Goal: Task Accomplishment & Management: Manage account settings

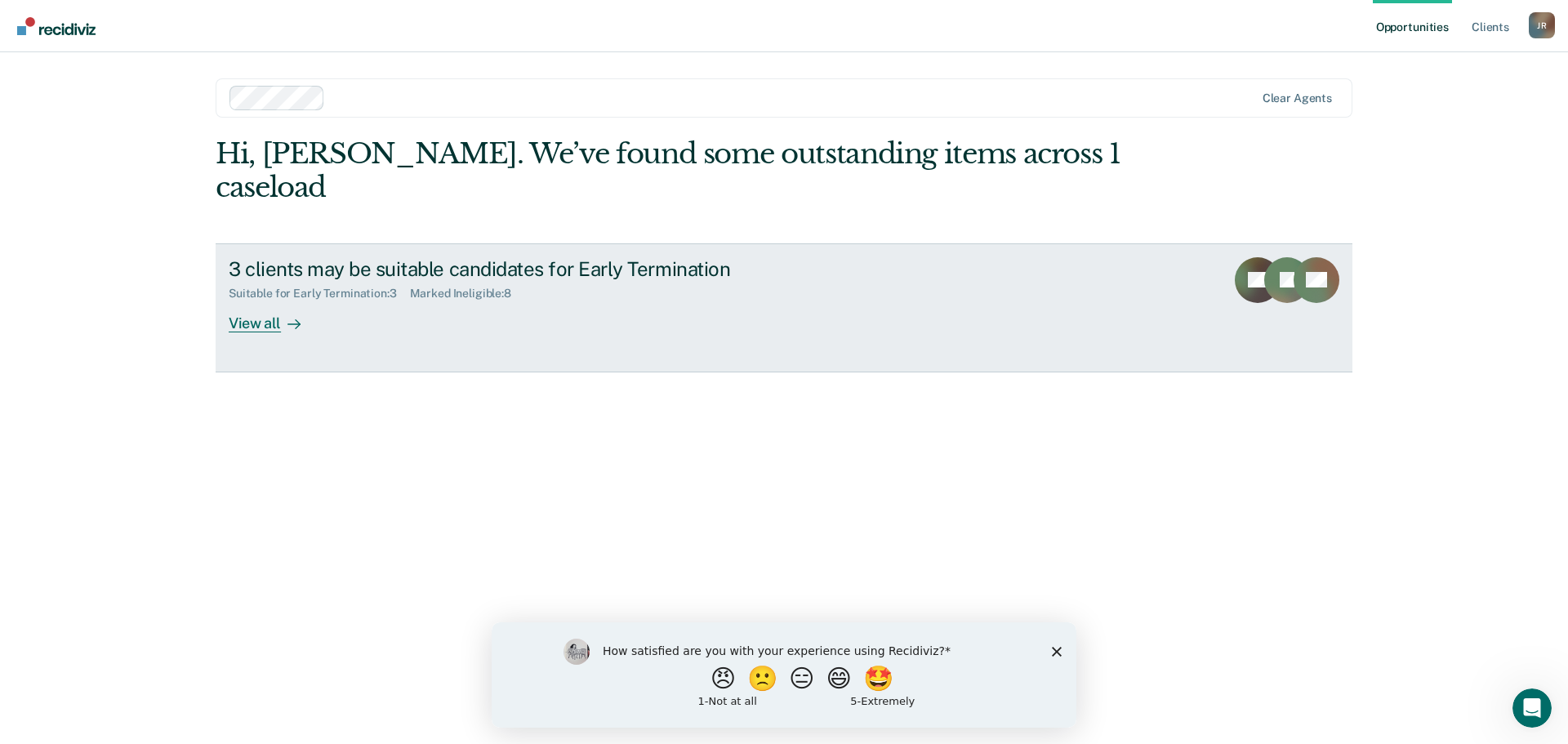
click at [284, 313] on div at bounding box center [291, 323] width 20 height 19
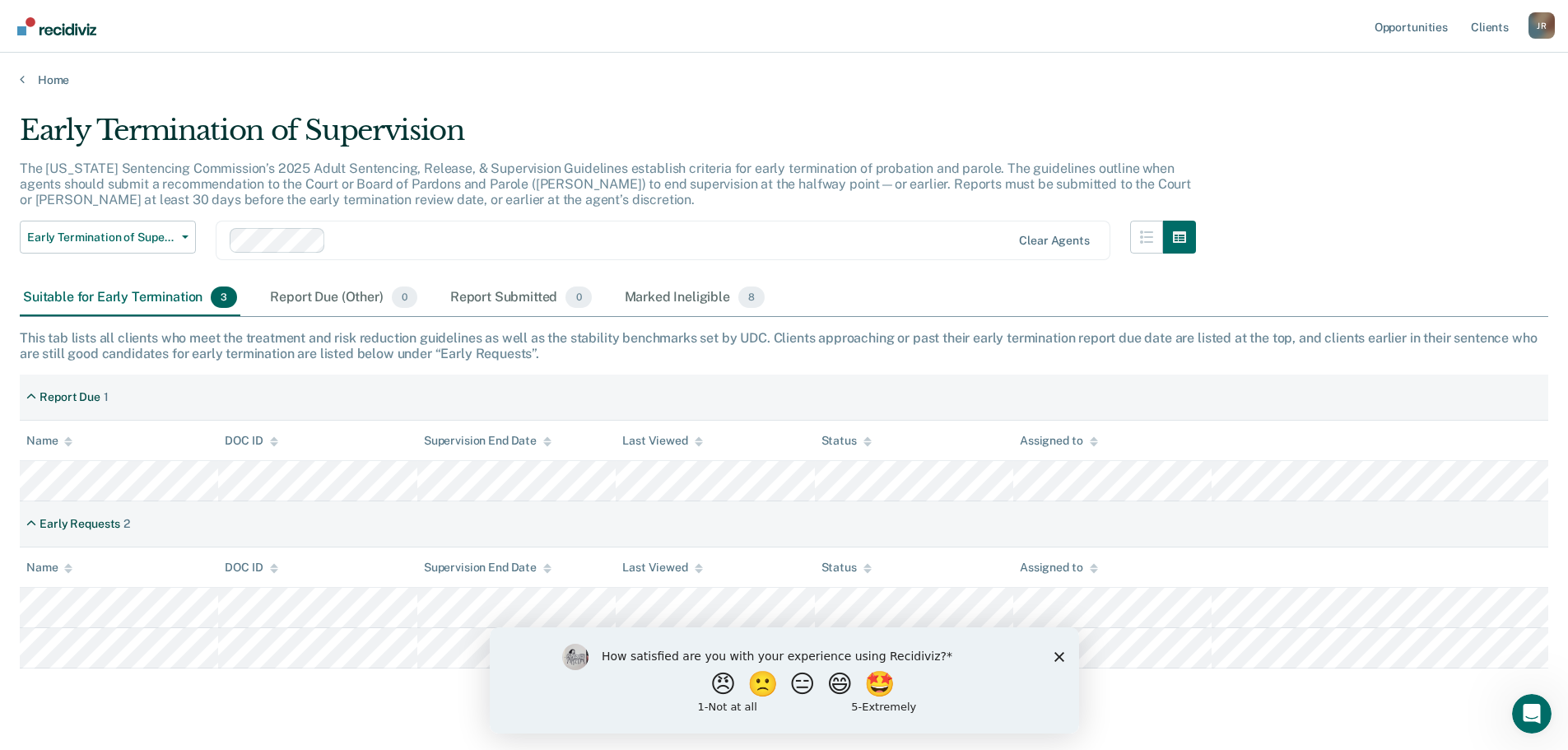
click at [1056, 656] on icon "Close survey" at bounding box center [1059, 656] width 10 height 10
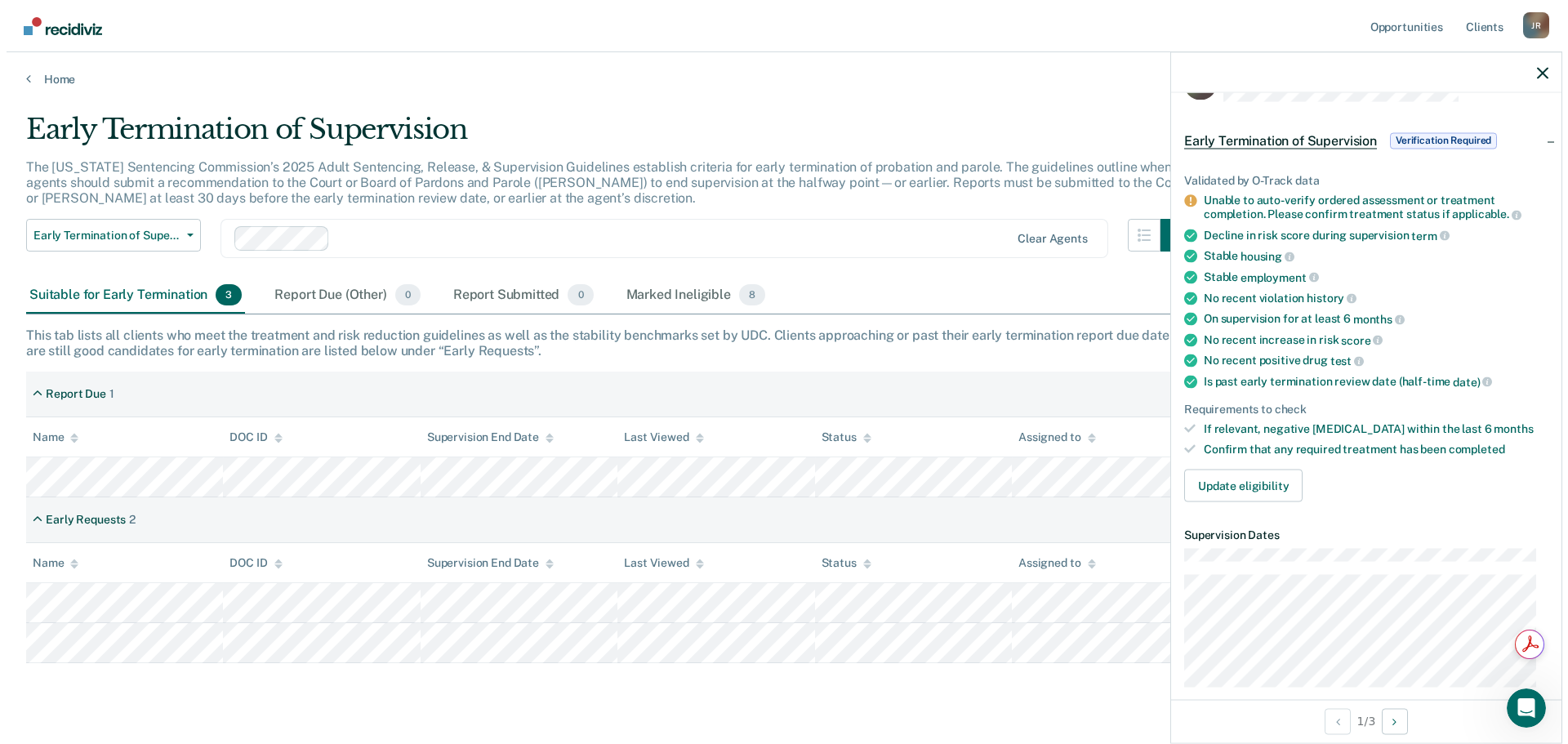
scroll to position [3, 0]
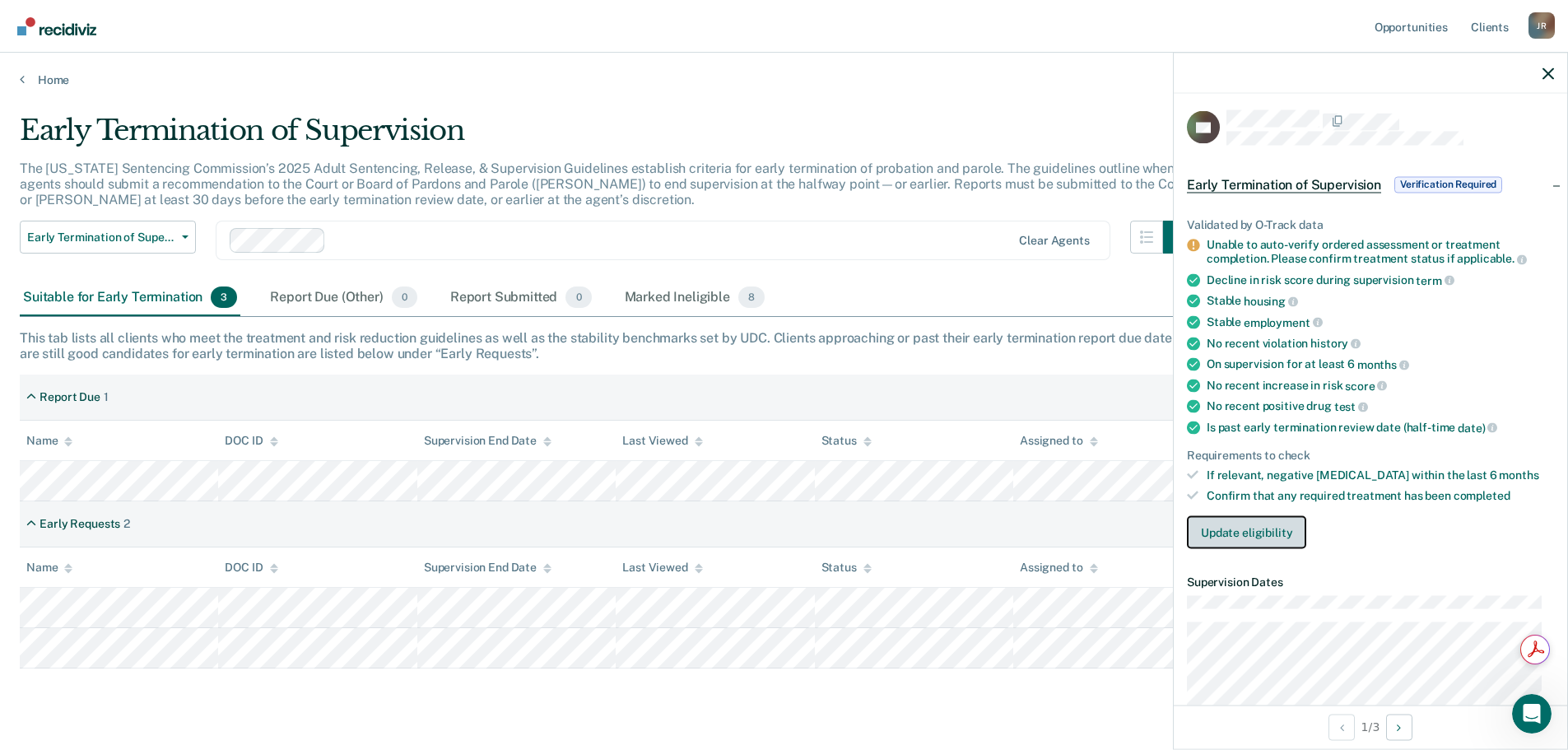
click at [1274, 533] on button "Update eligibility" at bounding box center [1246, 532] width 120 height 33
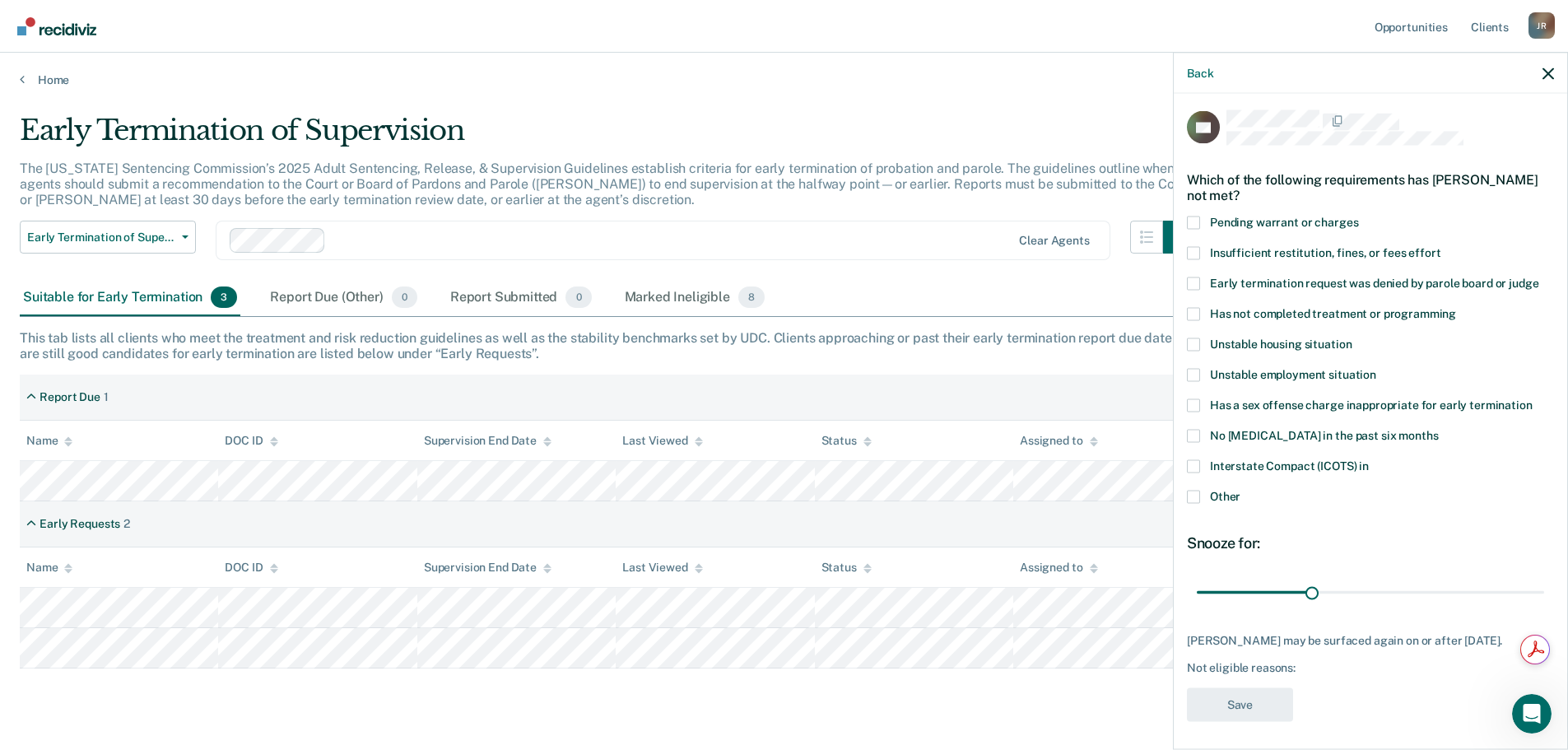
click at [1194, 283] on span at bounding box center [1193, 284] width 13 height 13
click at [1538, 277] on input "Early termination request was denied by parole board or judge" at bounding box center [1538, 277] width 0 height 0
drag, startPoint x: 1307, startPoint y: 591, endPoint x: 1417, endPoint y: 590, distance: 110.0
type input "60"
click at [1417, 590] on input "range" at bounding box center [1370, 592] width 347 height 29
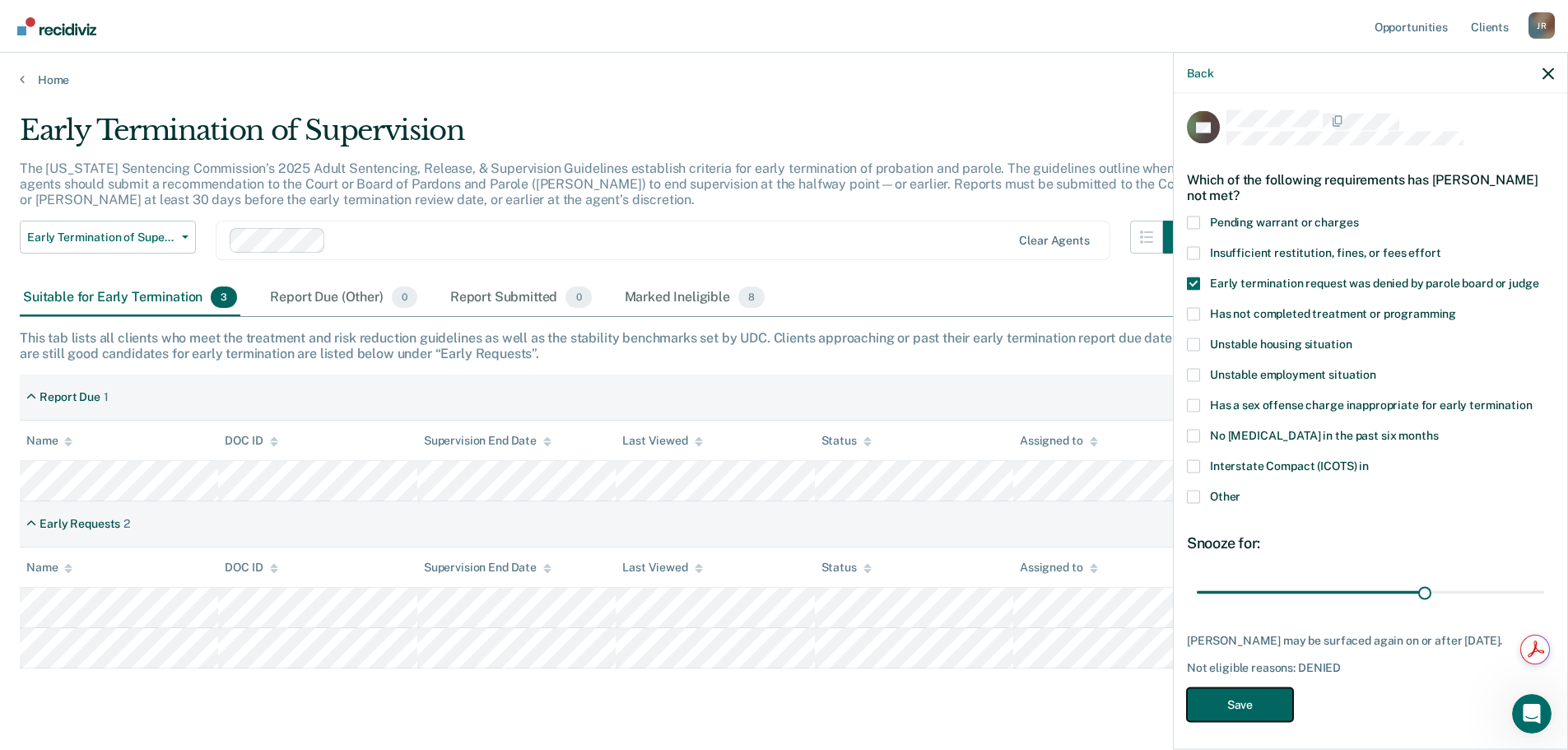
click at [1252, 722] on button "Save" at bounding box center [1240, 704] width 106 height 34
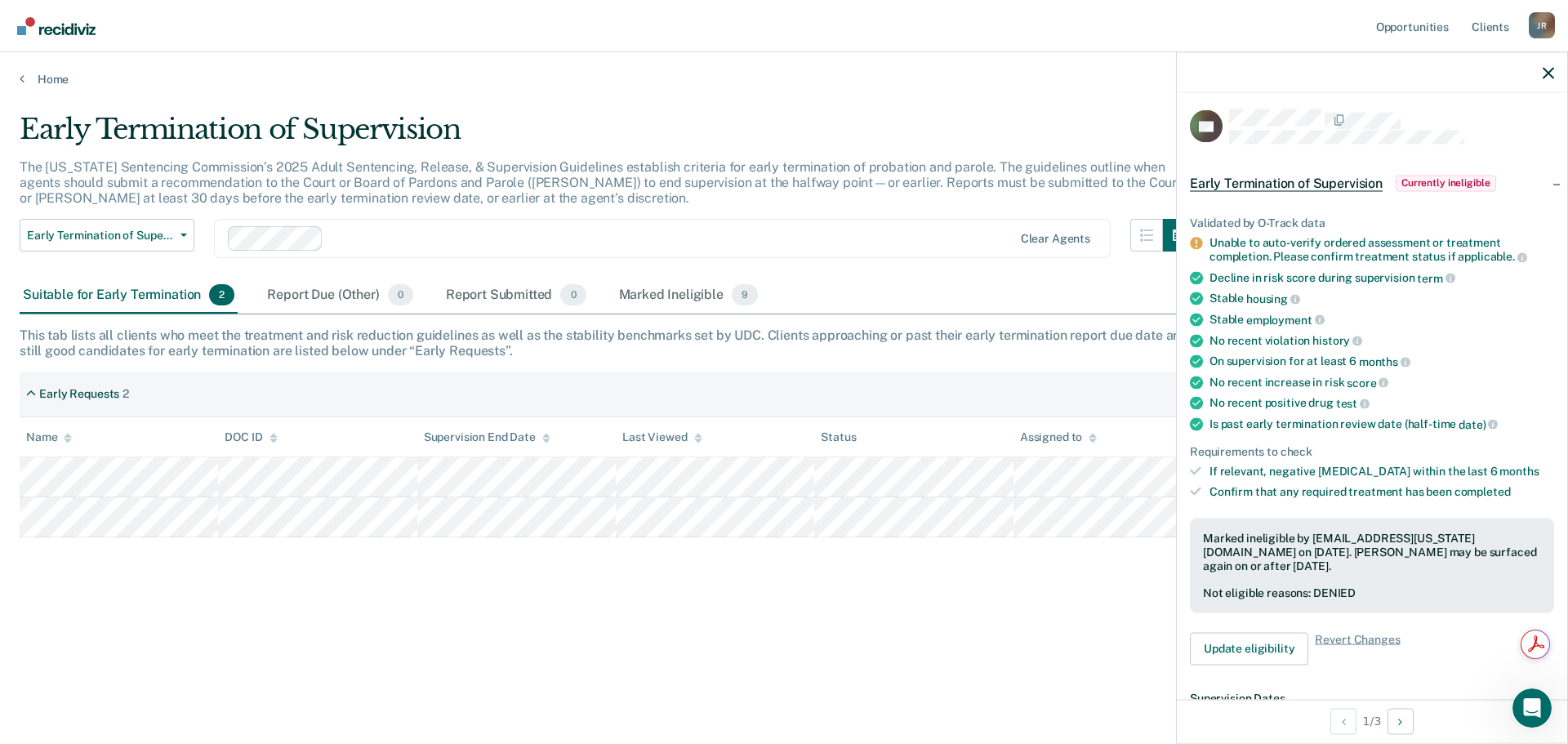
click at [1542, 69] on div at bounding box center [1371, 73] width 390 height 41
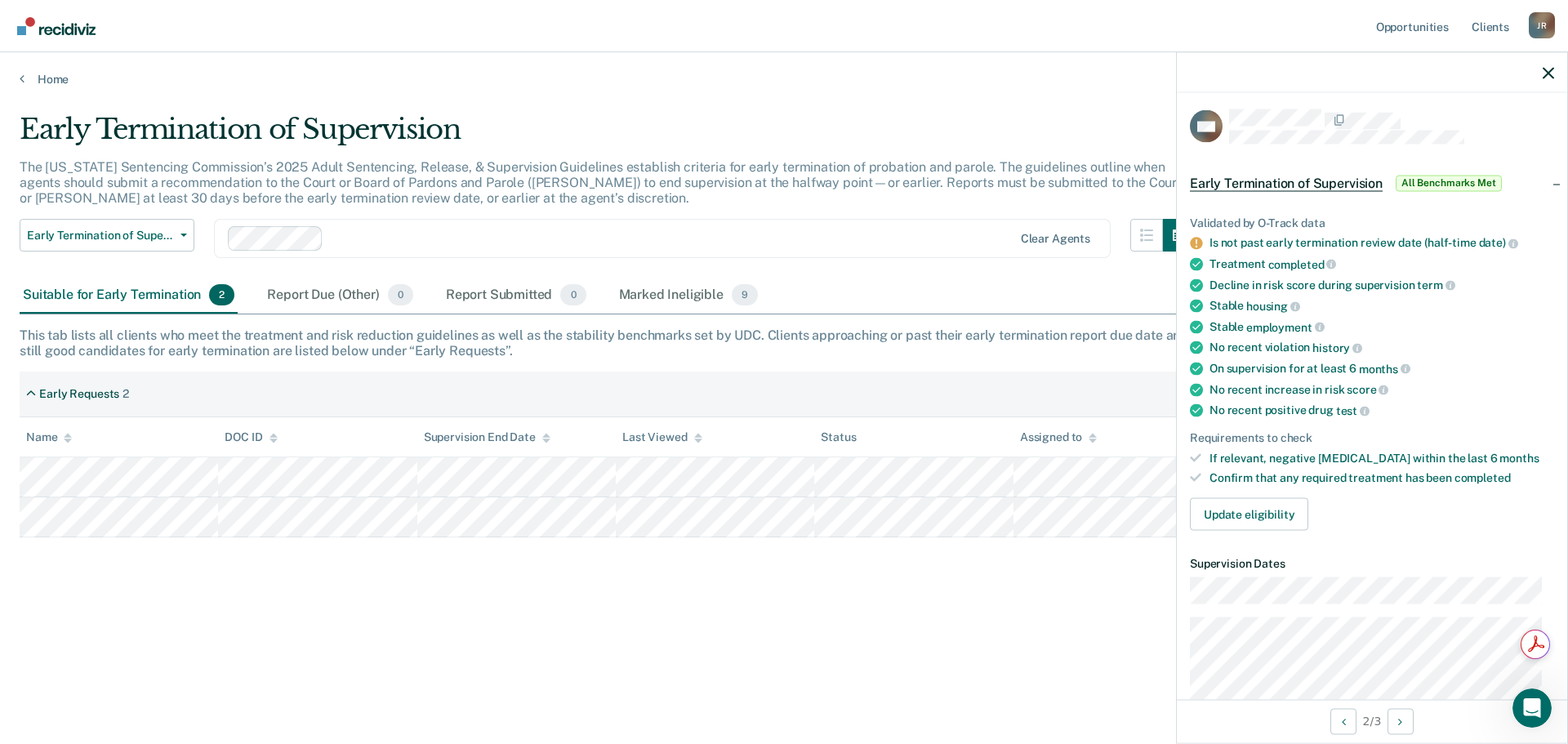
scroll to position [85, 0]
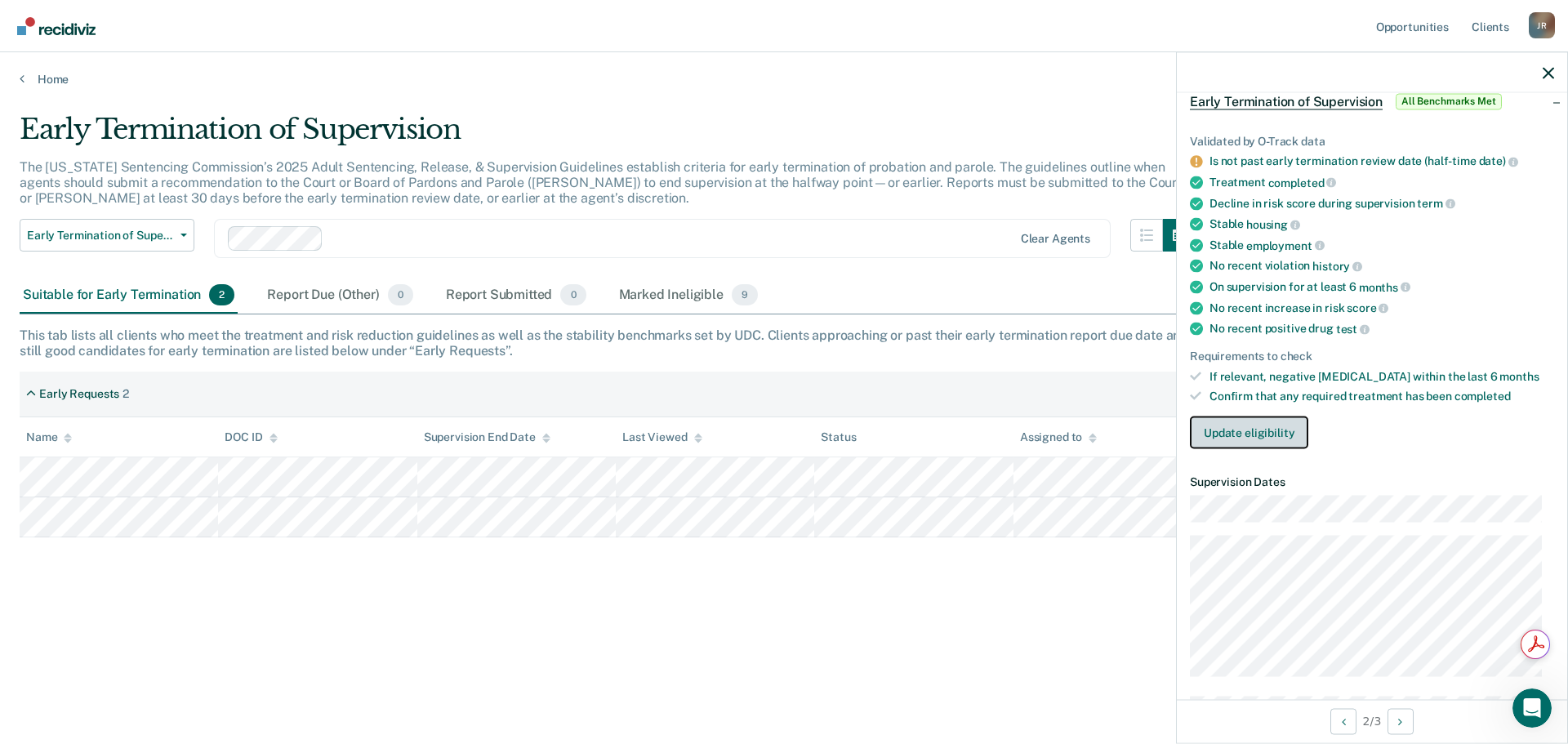
click at [1243, 444] on button "Update eligibility" at bounding box center [1249, 433] width 119 height 33
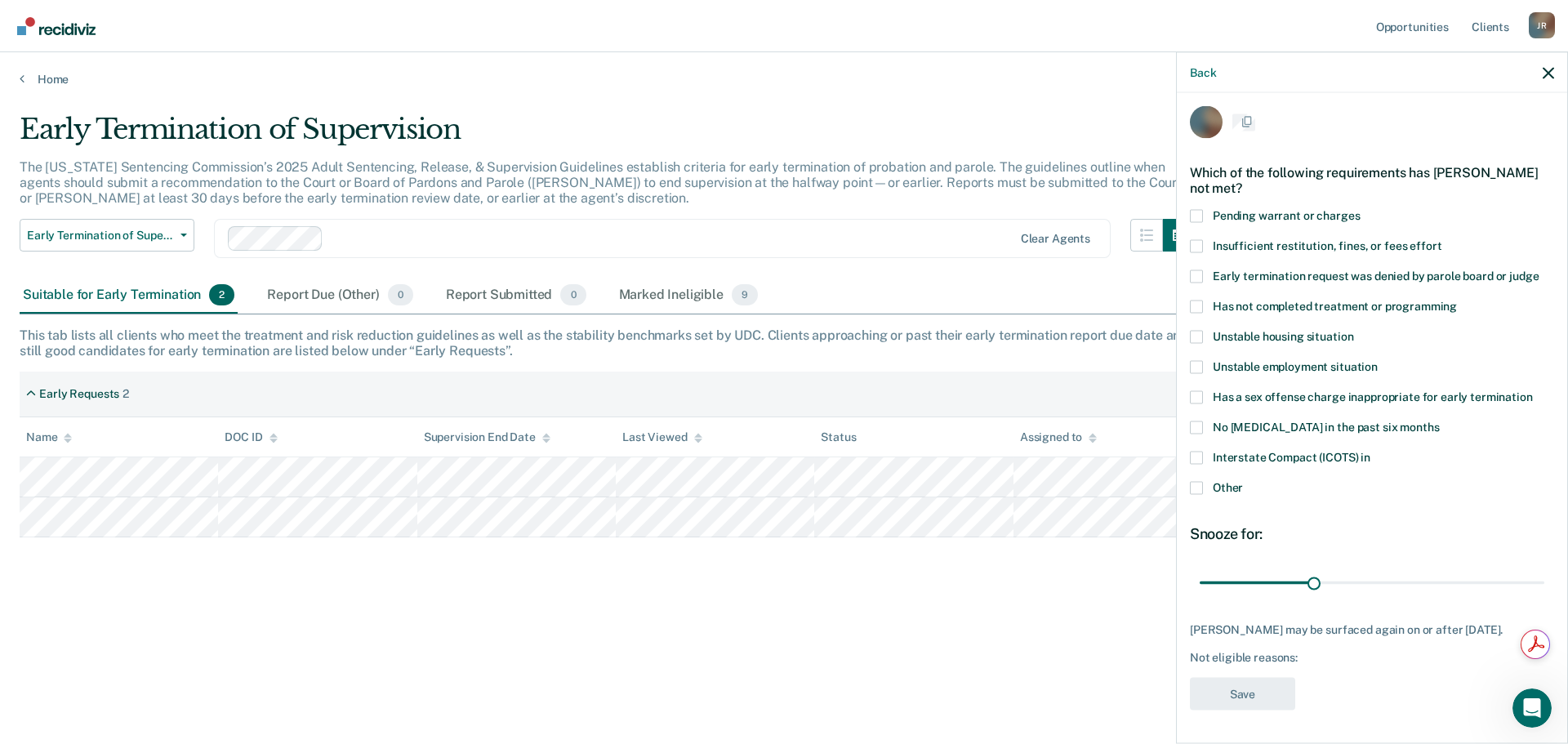
scroll to position [21, 0]
click at [1201, 481] on span at bounding box center [1196, 487] width 13 height 13
click at [1243, 481] on input "Other" at bounding box center [1243, 481] width 0 height 0
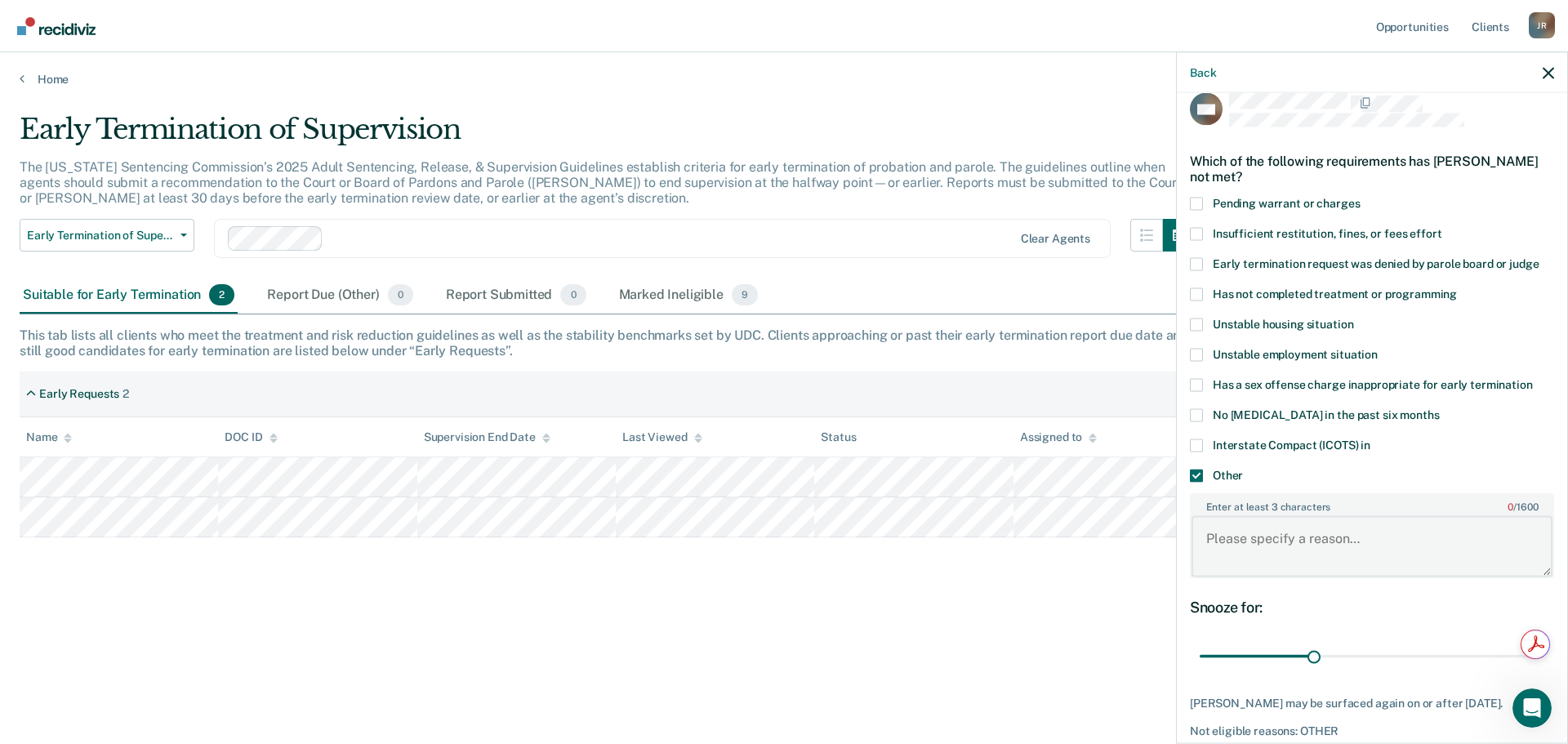
click at [1285, 547] on textarea "Enter at least 3 characters 0 / 1600" at bounding box center [1372, 546] width 361 height 60
type textarea "o"
type textarea "Not yet to Early Review date."
drag, startPoint x: 1309, startPoint y: 654, endPoint x: 1363, endPoint y: 643, distance: 55.1
type input "45"
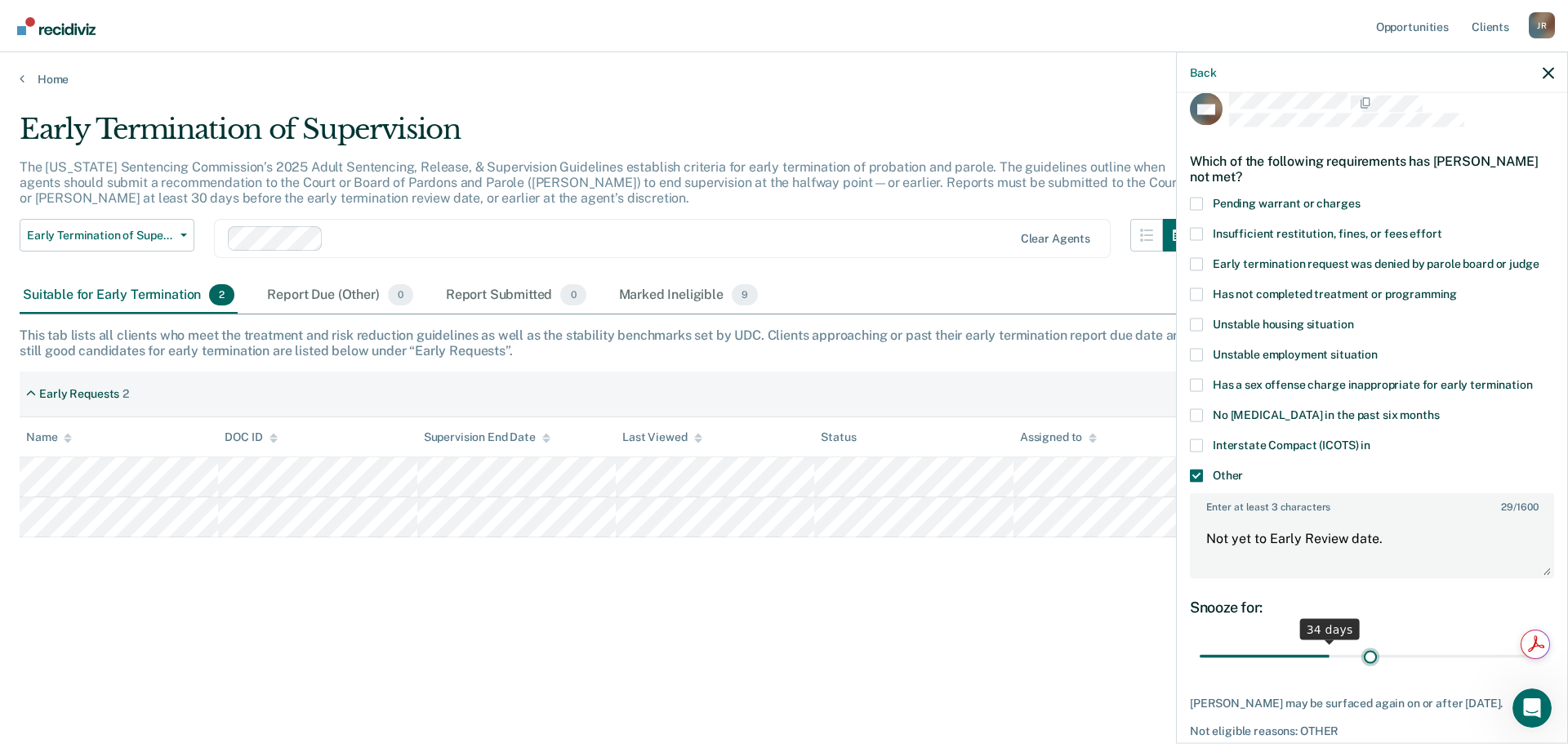
click at [1363, 643] on input "range" at bounding box center [1372, 657] width 345 height 29
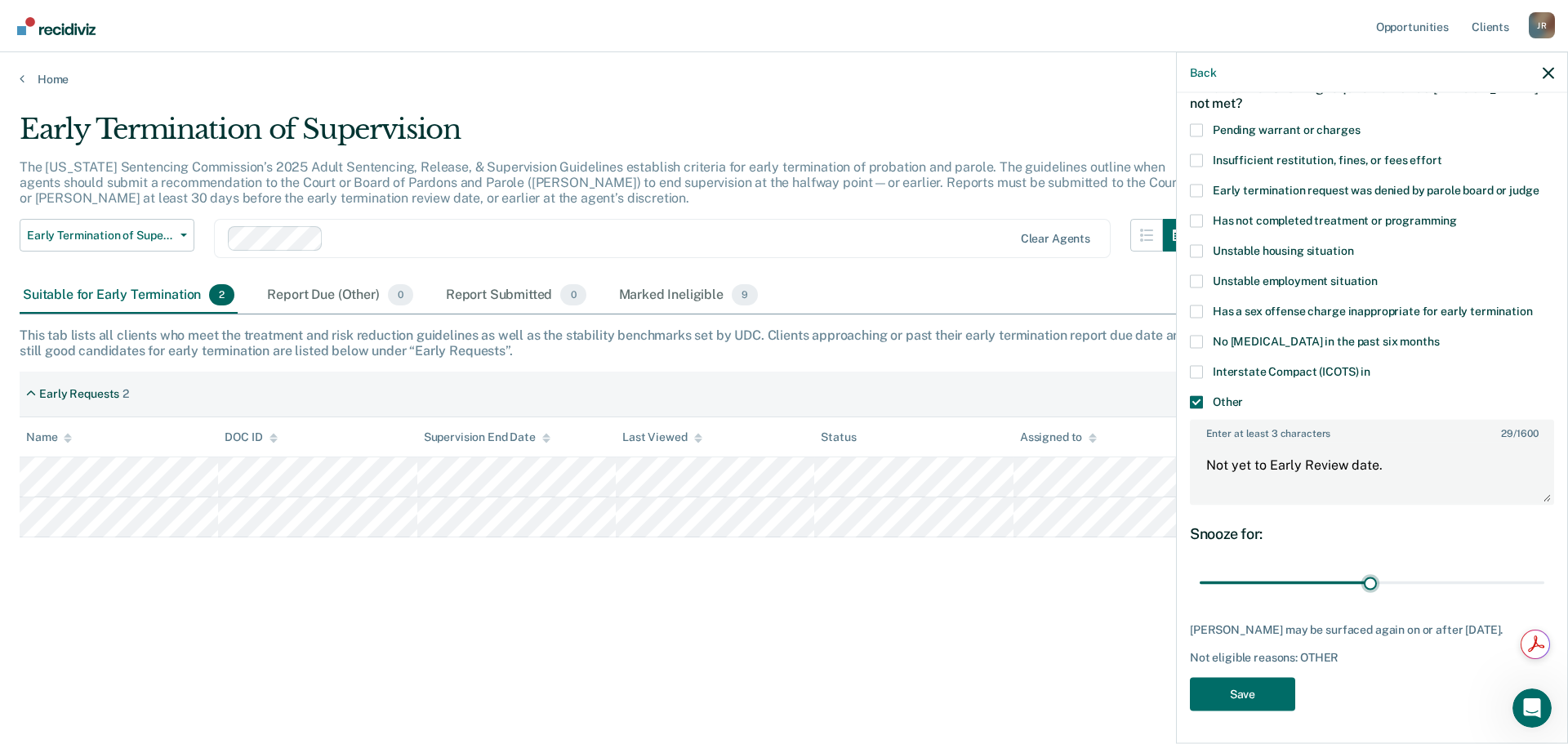
scroll to position [106, 0]
click at [1258, 708] on button "Save" at bounding box center [1242, 694] width 106 height 34
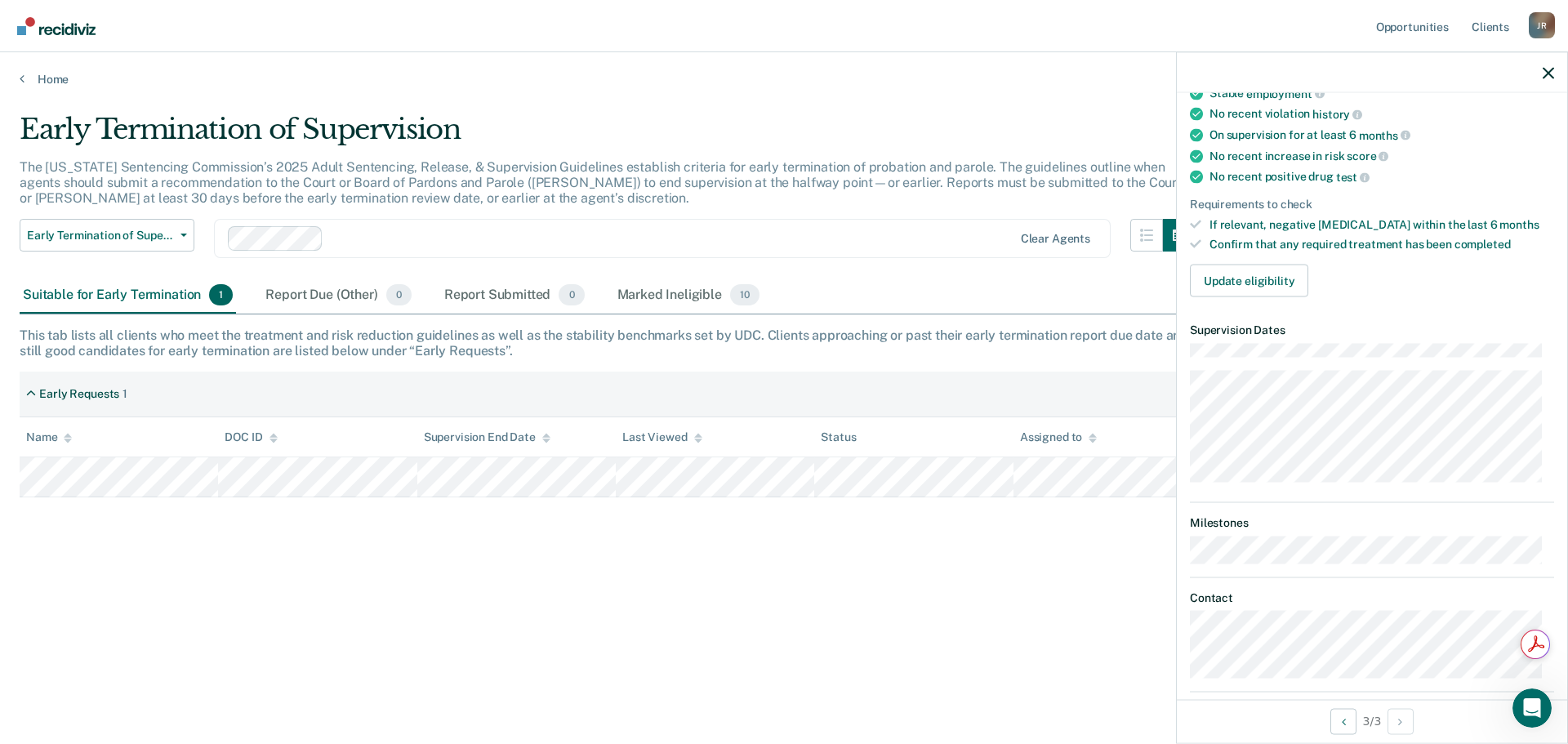
scroll to position [221, 0]
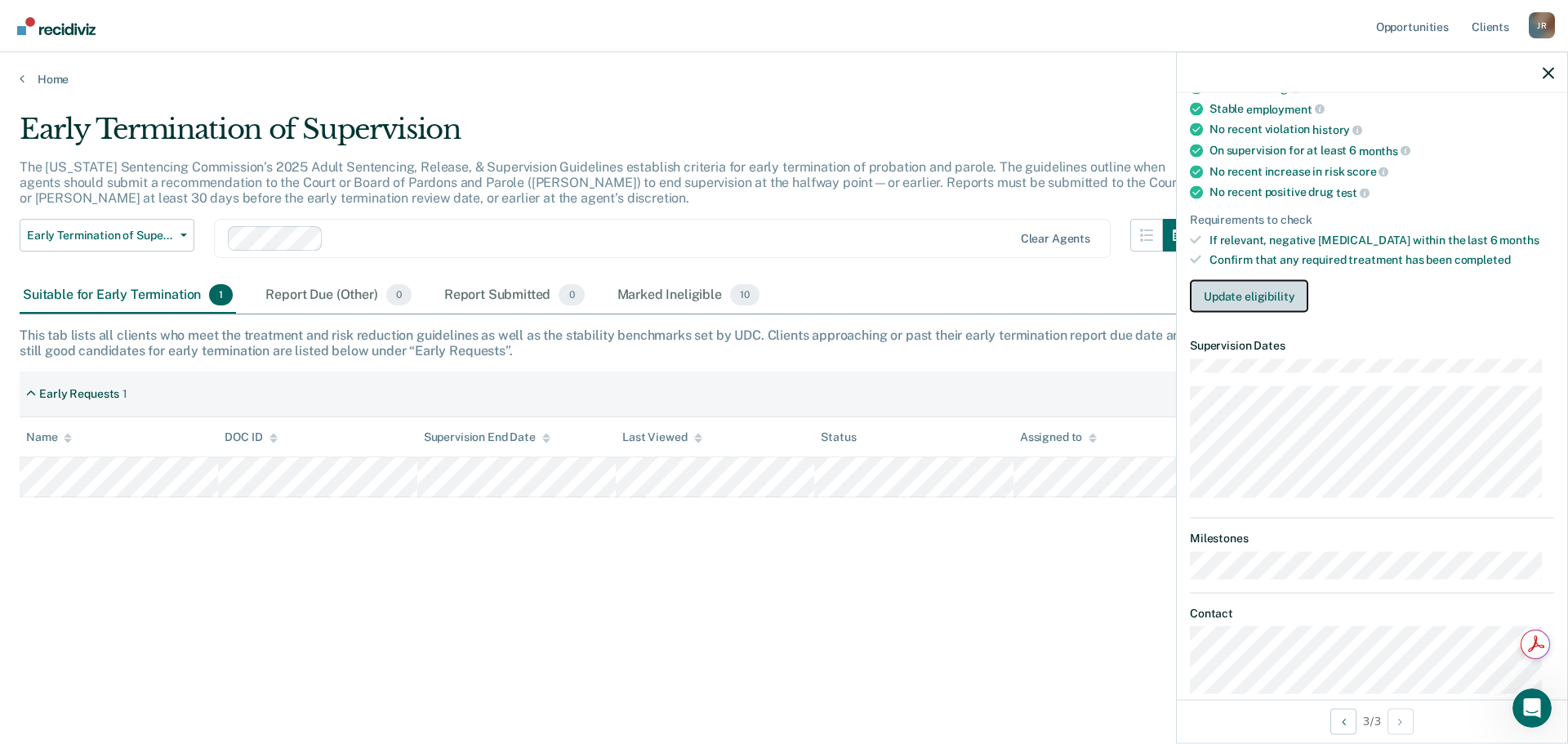
click at [1270, 300] on button "Update eligibility" at bounding box center [1249, 297] width 119 height 33
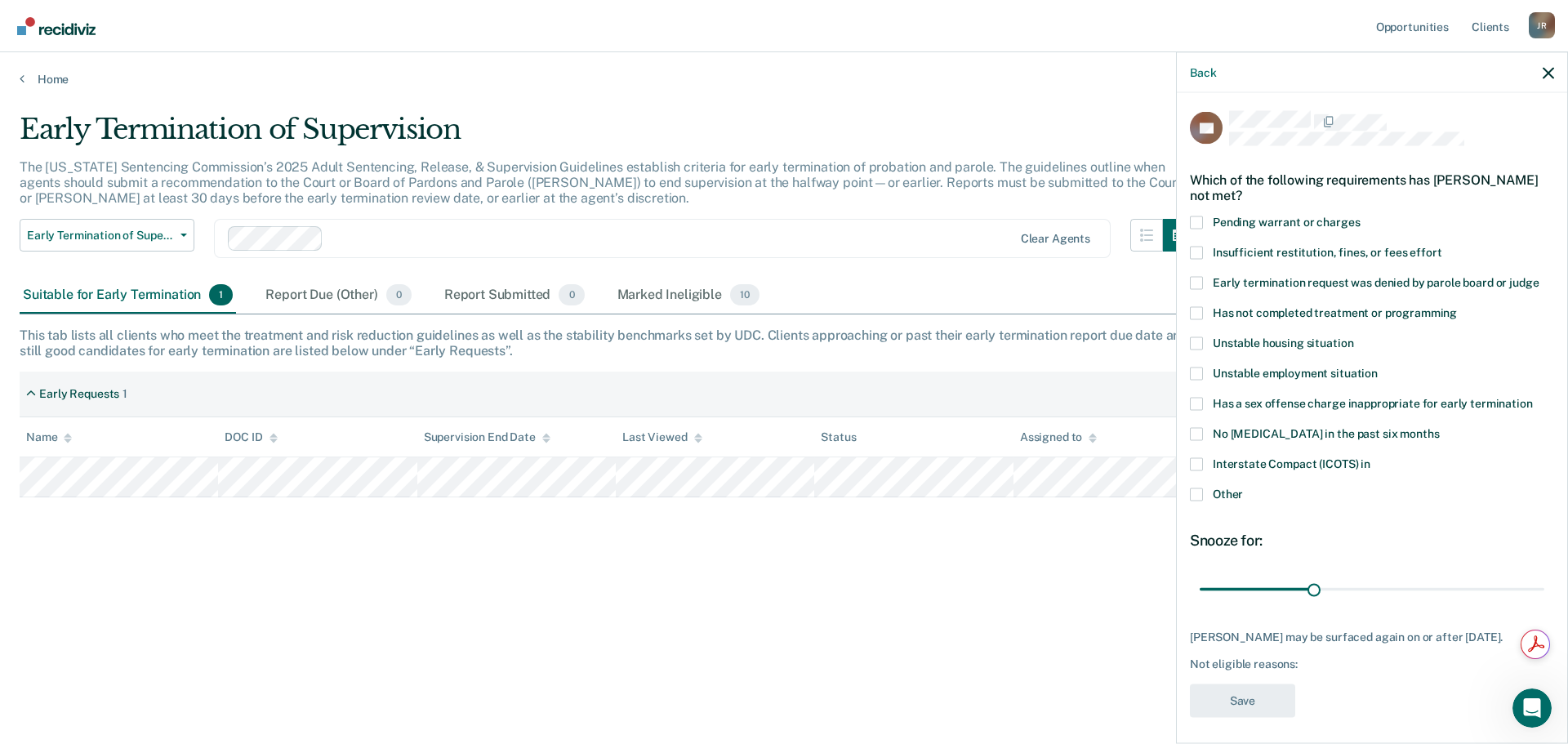
scroll to position [0, 0]
click at [1203, 71] on button "Back" at bounding box center [1203, 72] width 26 height 14
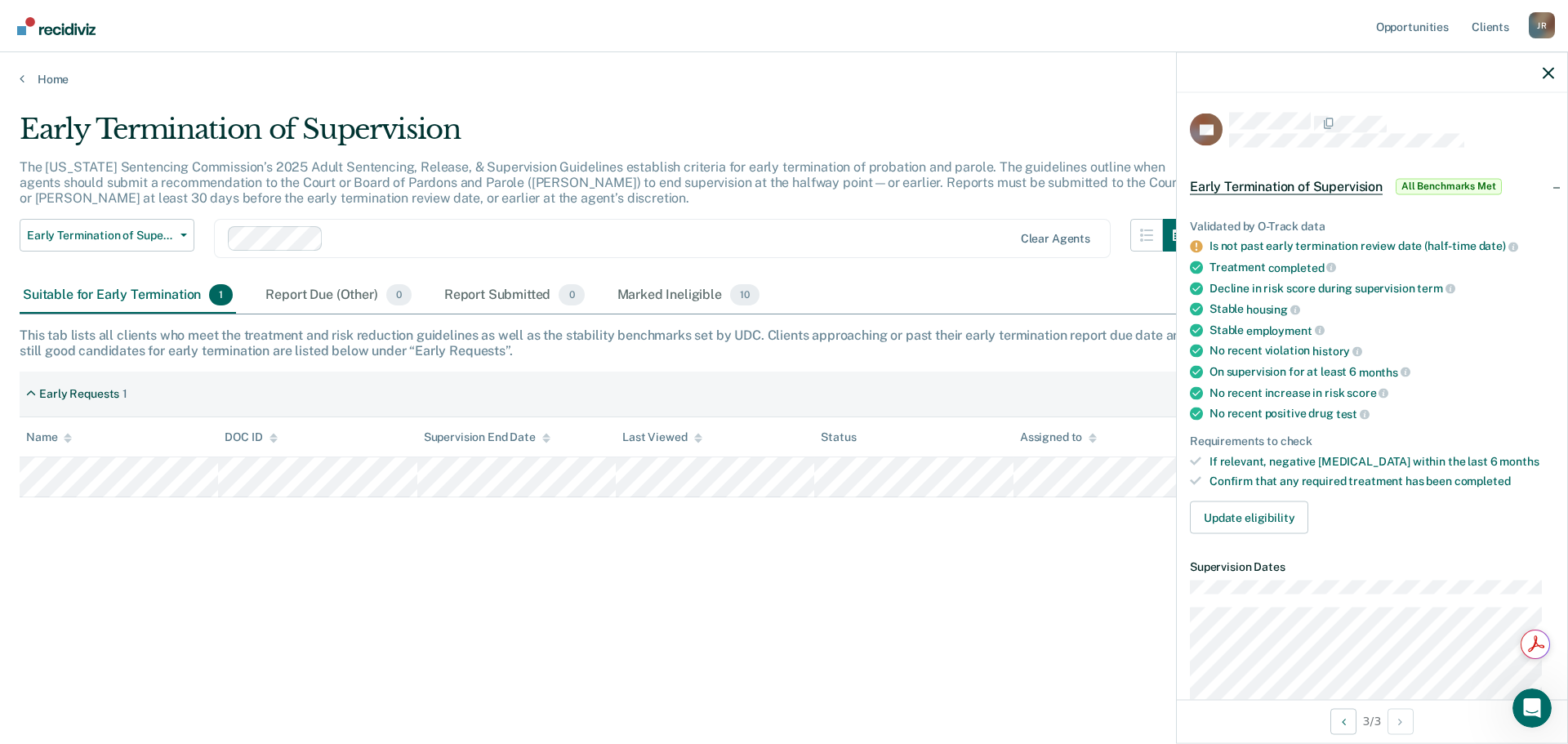
click at [1331, 181] on span "Early Termination of Supervision" at bounding box center [1286, 186] width 193 height 16
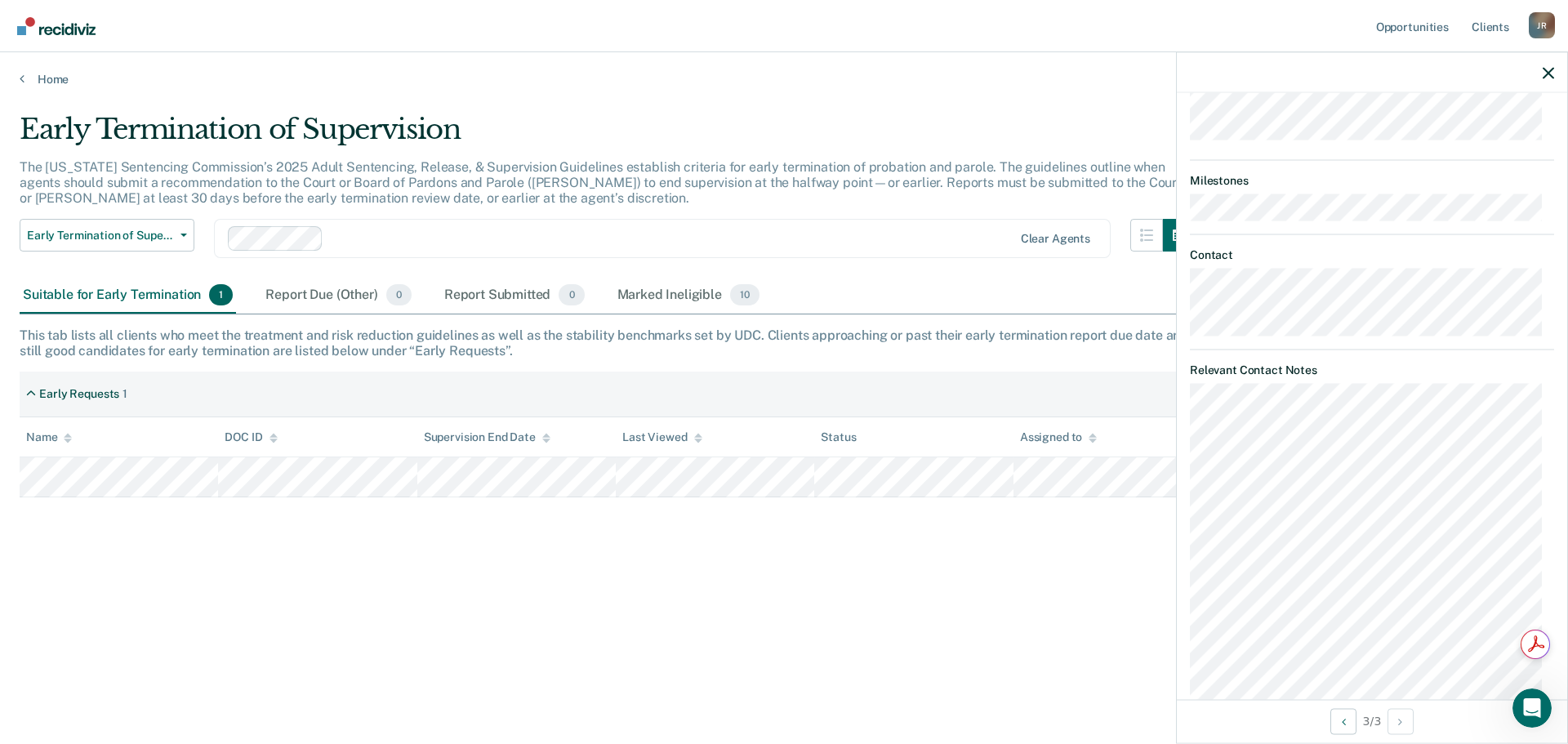
scroll to position [459, 0]
click at [1053, 584] on div "Early Termination of Supervision The [US_STATE] Sentencing Commission’s 2025 Ad…" at bounding box center [784, 367] width 1528 height 509
click at [1552, 73] on icon "button" at bounding box center [1548, 73] width 12 height 12
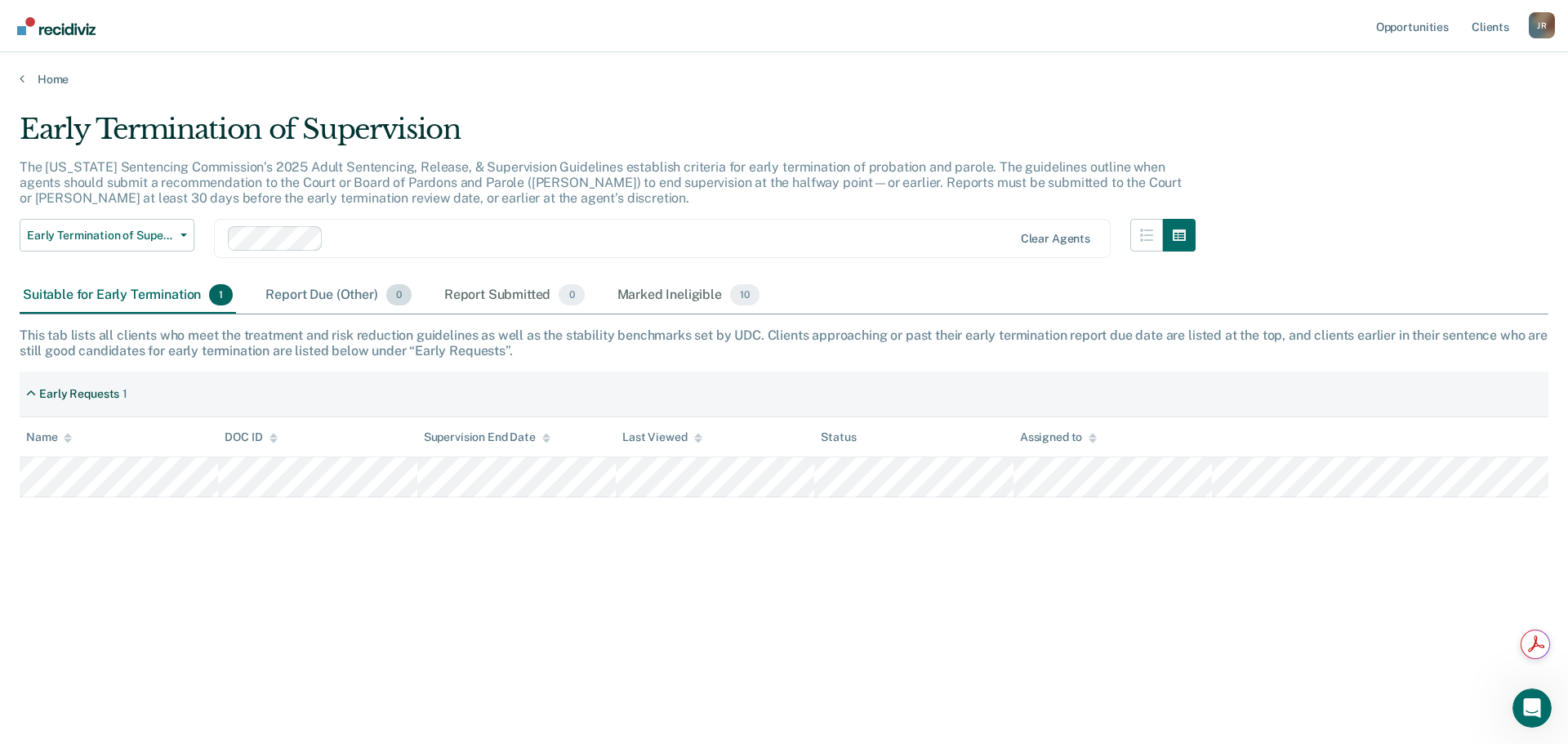
click at [348, 302] on div "Report Due (Other) 0" at bounding box center [338, 296] width 152 height 36
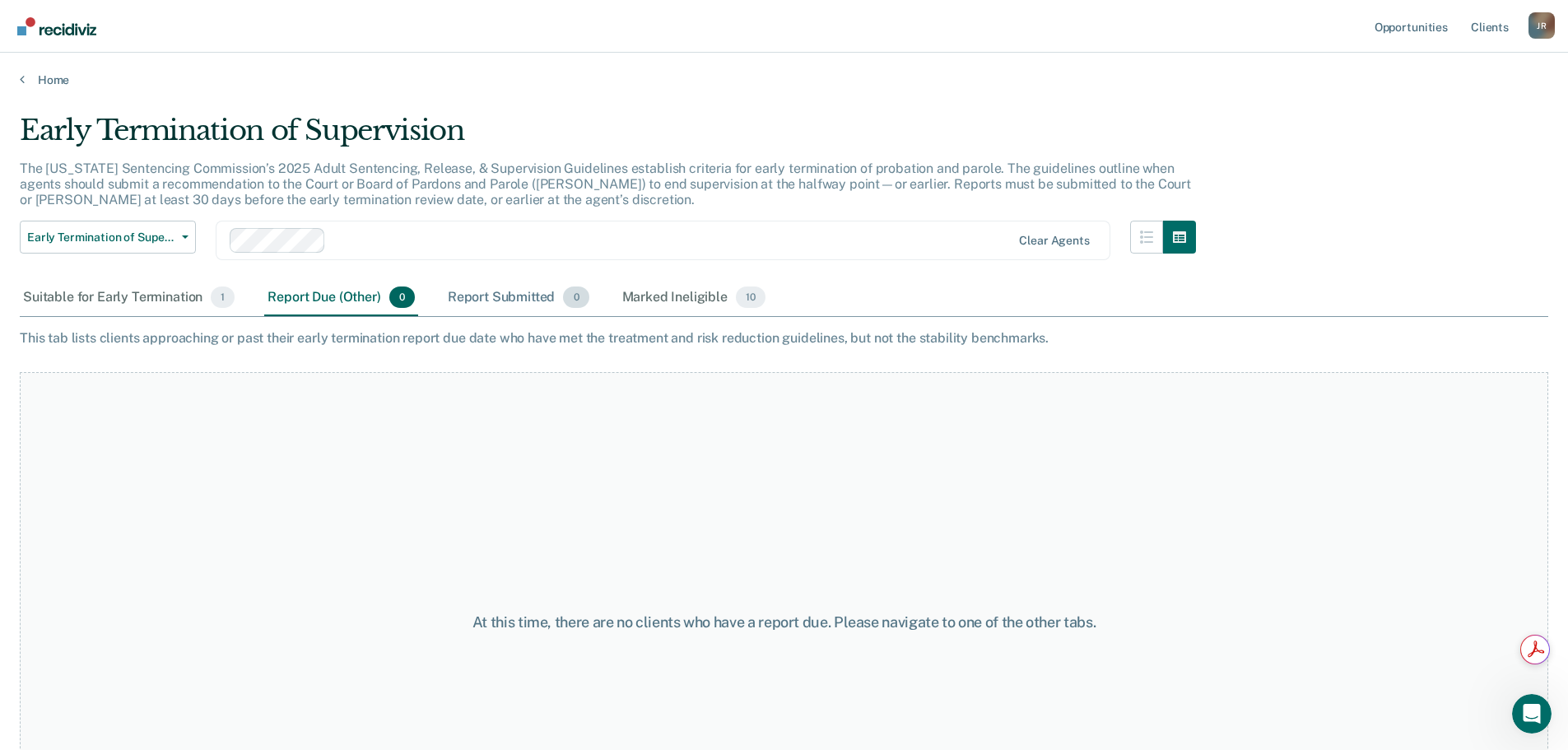
click at [494, 293] on div "Report Submitted 0" at bounding box center [519, 299] width 148 height 37
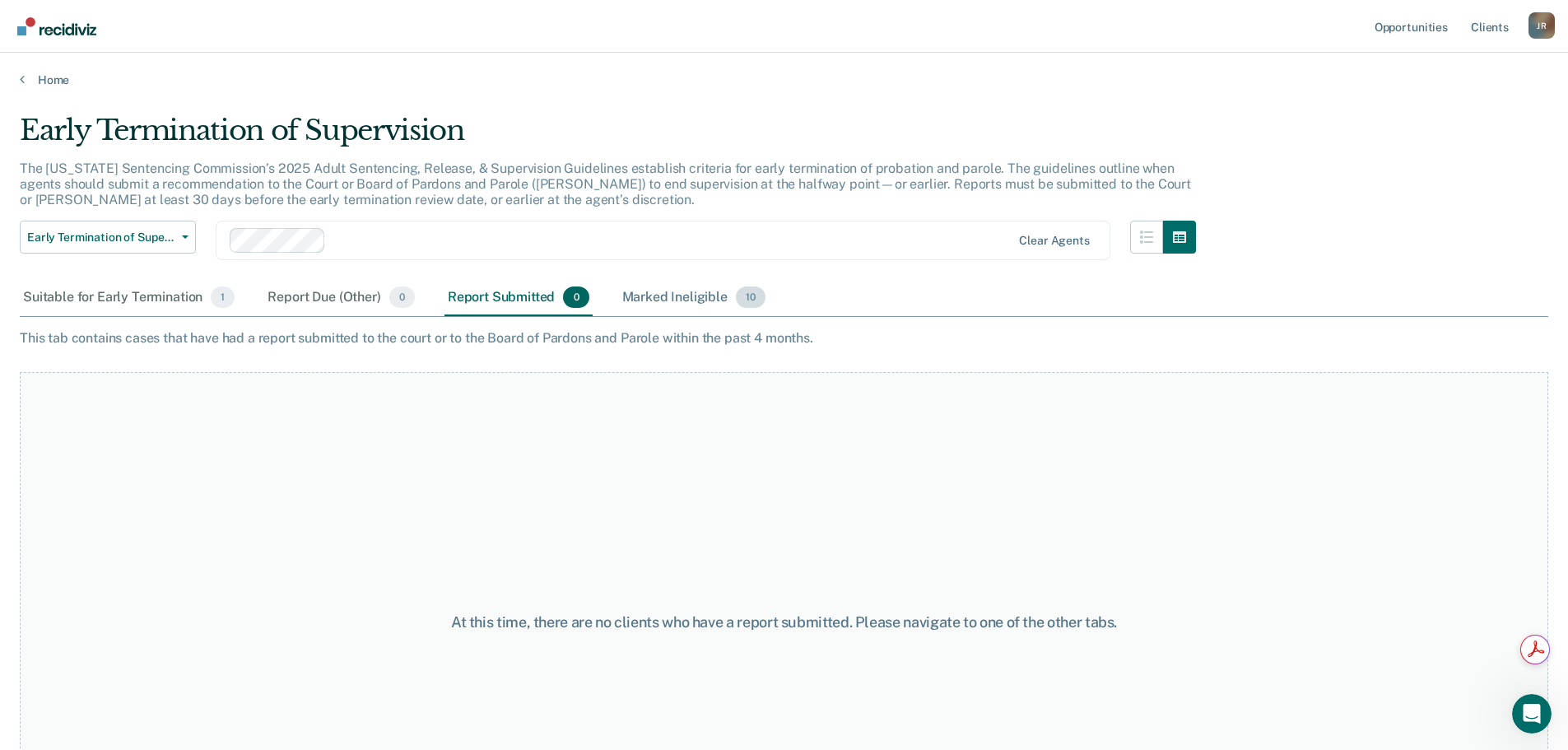
click at [658, 303] on div "Marked Ineligible 10" at bounding box center [694, 299] width 150 height 37
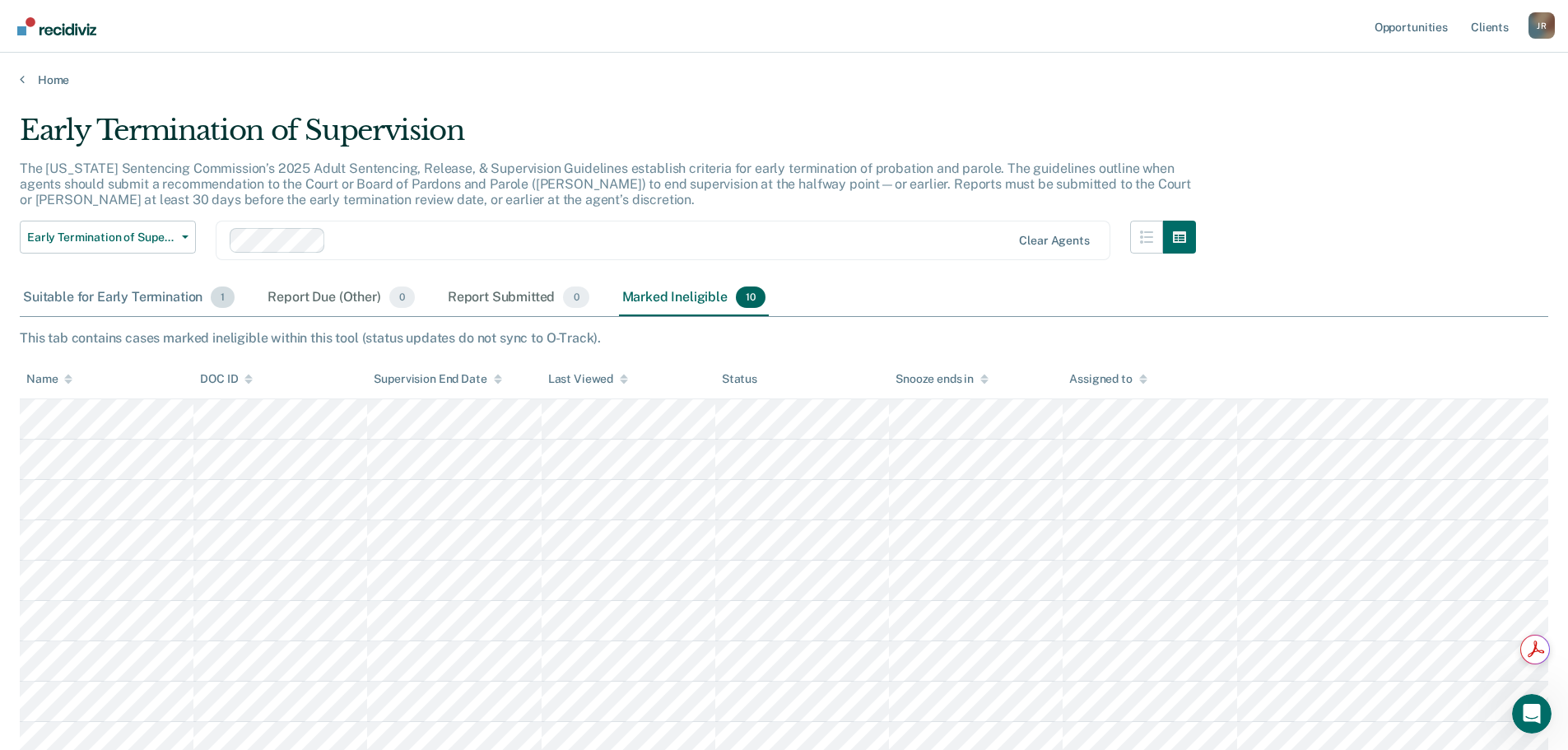
click at [110, 303] on div "Suitable for Early Termination 1" at bounding box center [129, 299] width 218 height 37
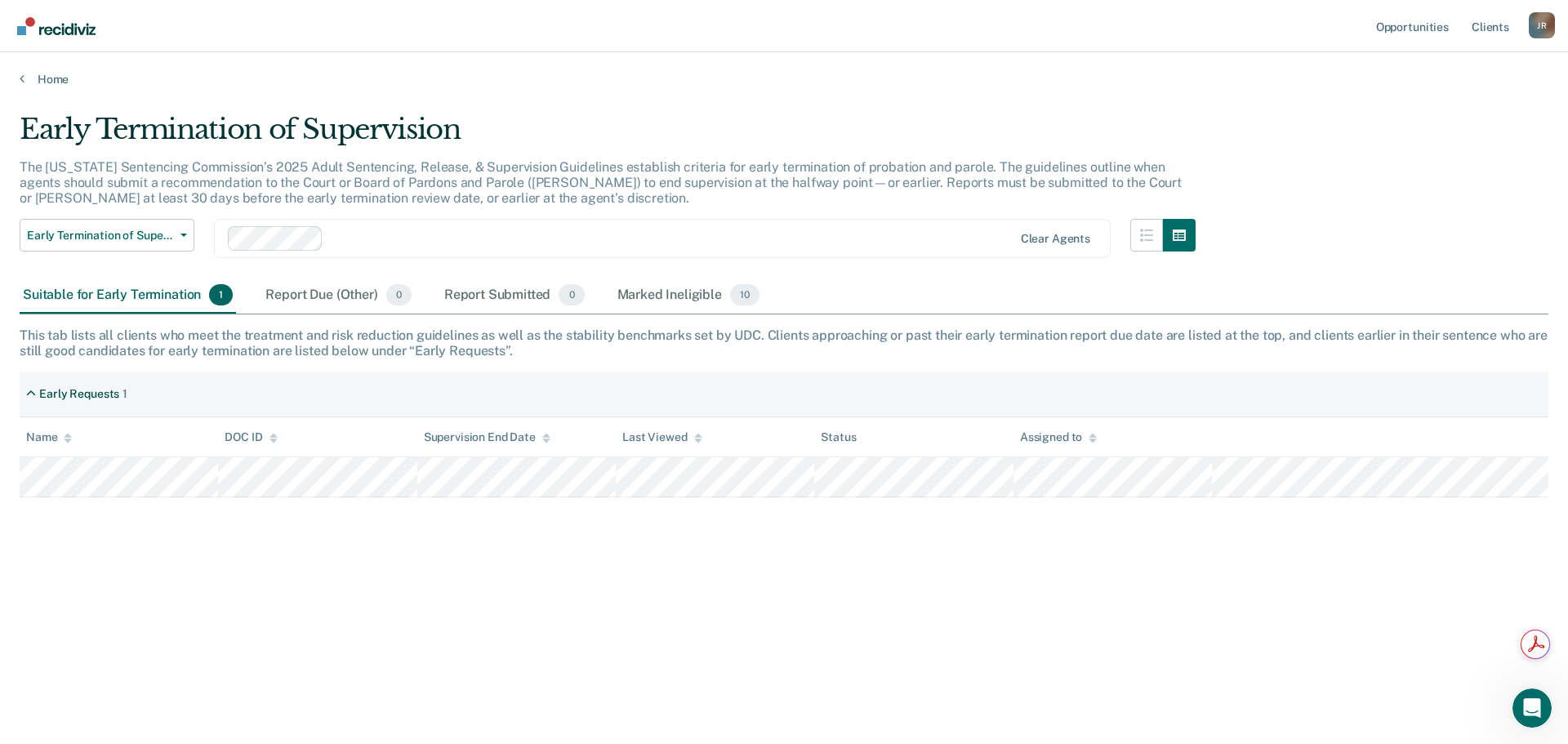
click at [171, 500] on div "Early Termination of Supervision The [US_STATE] Sentencing Commission’s 2025 Ad…" at bounding box center [784, 367] width 1528 height 509
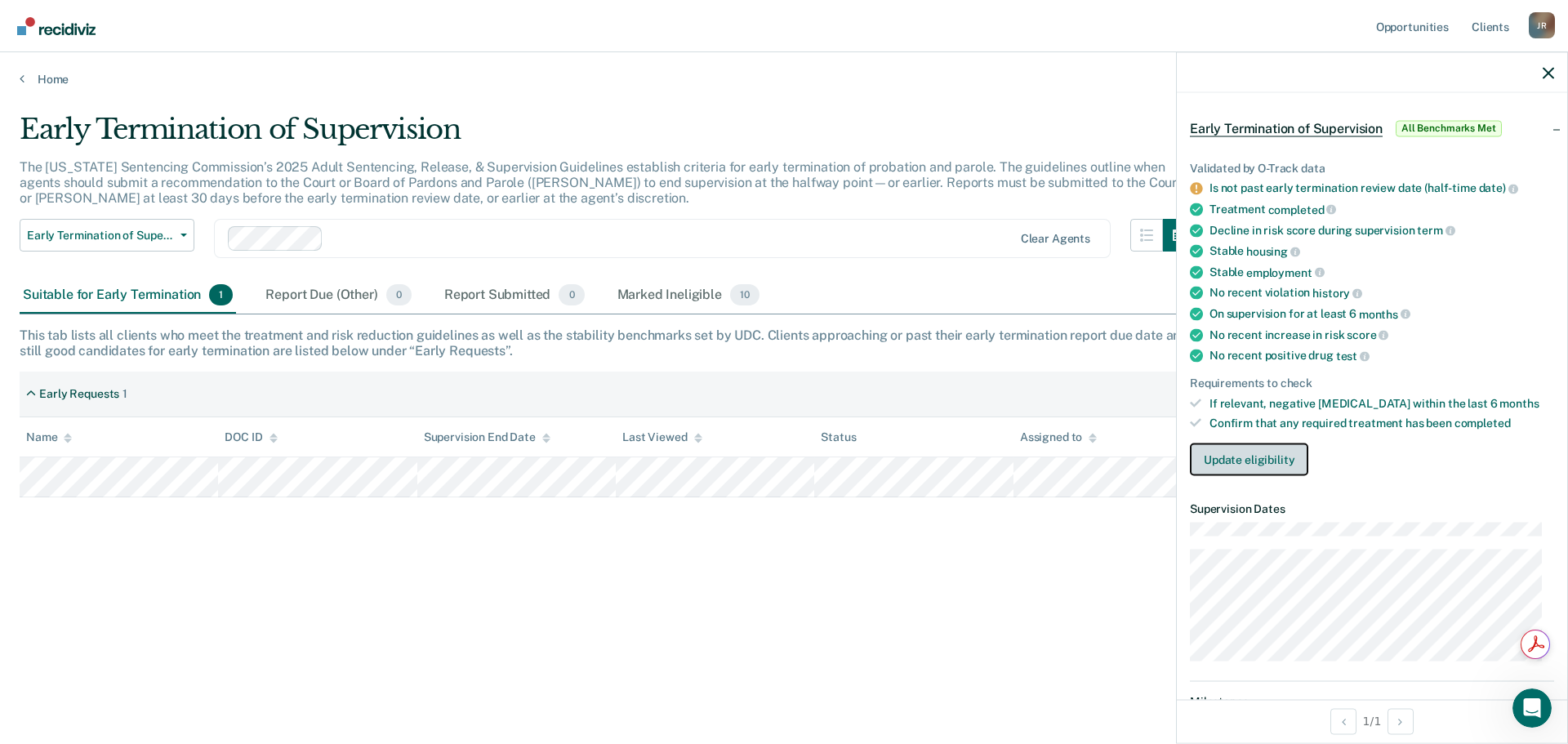
click at [1246, 450] on button "Update eligibility" at bounding box center [1249, 460] width 119 height 33
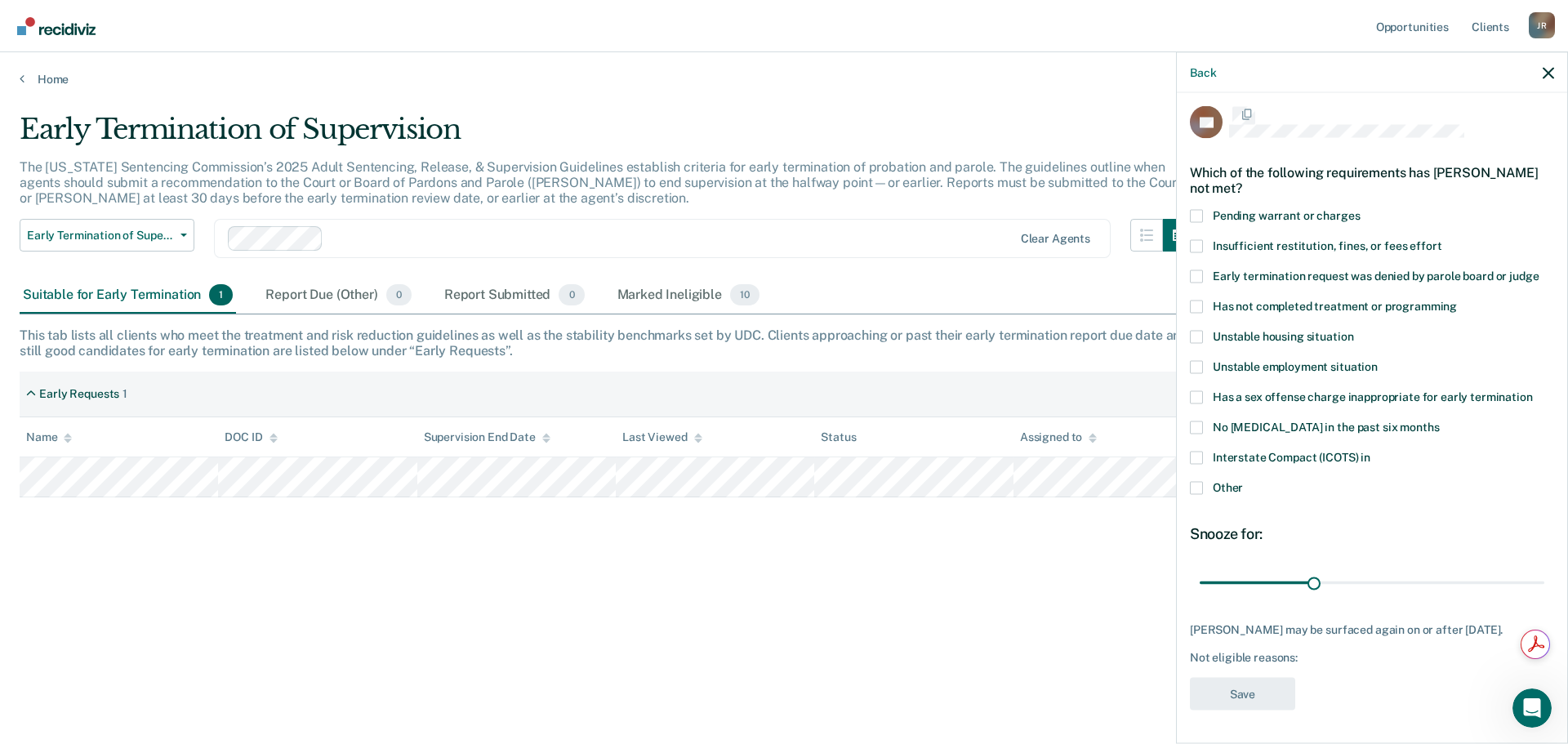
scroll to position [7, 0]
click at [1551, 68] on icon "button" at bounding box center [1548, 73] width 12 height 12
